Goal: Book appointment/travel/reservation

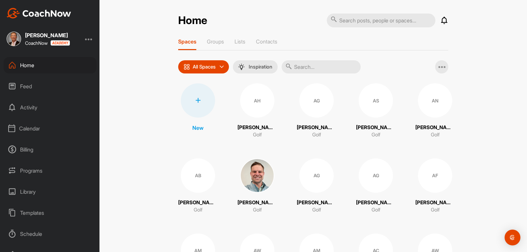
click at [27, 125] on div "Calendar" at bounding box center [50, 128] width 93 height 16
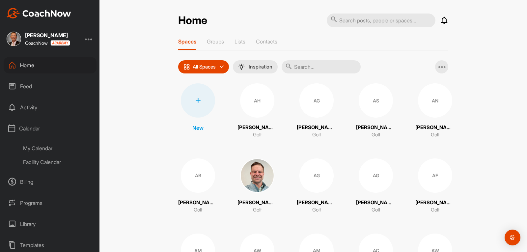
click at [38, 146] on div "My Calendar" at bounding box center [57, 148] width 78 height 14
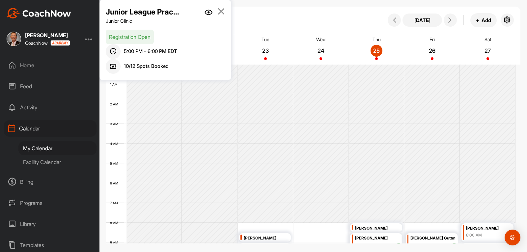
scroll to position [114, 0]
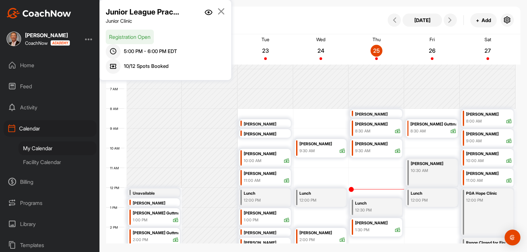
click at [224, 12] on icon at bounding box center [222, 11] width 8 height 7
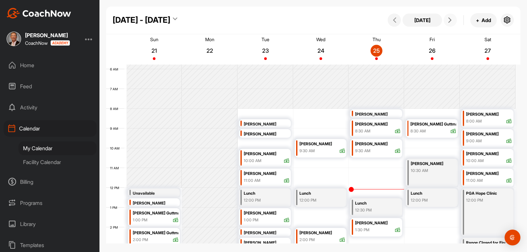
click at [450, 20] on icon at bounding box center [450, 19] width 5 height 5
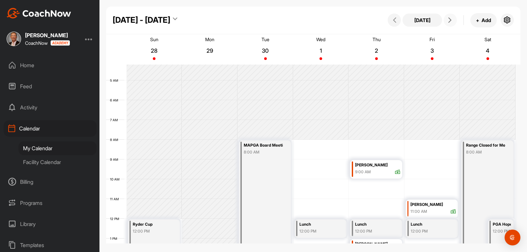
scroll to position [98, 0]
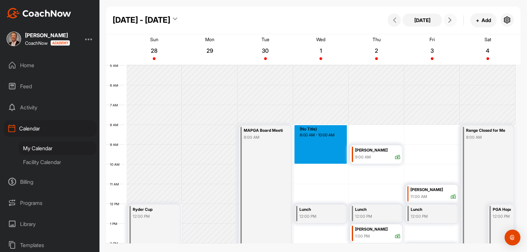
drag, startPoint x: 307, startPoint y: 128, endPoint x: 305, endPoint y: 162, distance: 33.7
click at [305, 162] on div "12 AM 1 AM 2 AM 3 AM 4 AM 5 AM 6 AM 7 AM 8 AM 9 AM 10 AM 11 AM 12 PM 1 PM 2 PM …" at bounding box center [311, 204] width 410 height 475
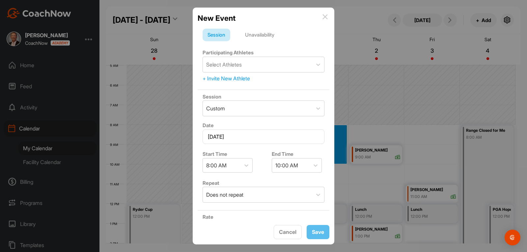
click at [253, 36] on div "Unavailability" at bounding box center [259, 35] width 39 height 13
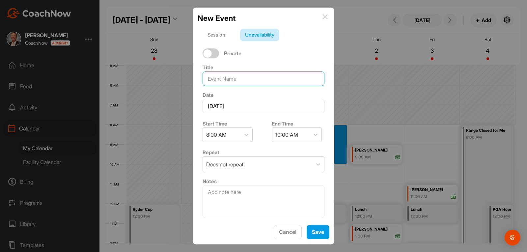
click at [237, 76] on input at bounding box center [264, 79] width 122 height 15
type input "Chapter Virtual Meeting"
click at [312, 231] on span "Save" at bounding box center [318, 232] width 12 height 7
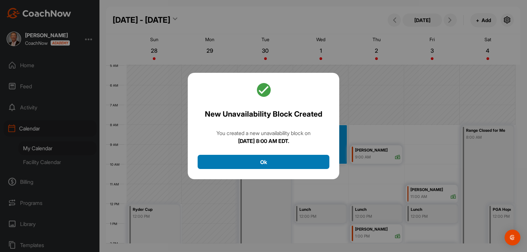
click at [242, 162] on button "Ok" at bounding box center [264, 162] width 132 height 14
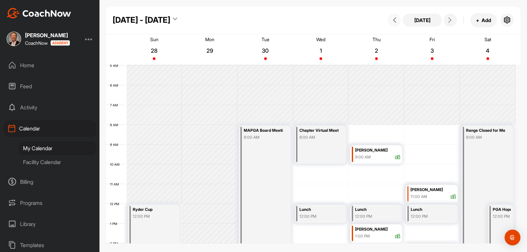
click at [396, 21] on icon at bounding box center [394, 19] width 5 height 5
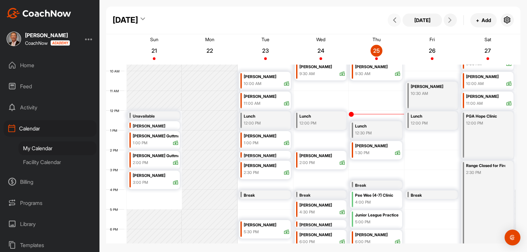
scroll to position [213, 0]
